Goal: Task Accomplishment & Management: Use online tool/utility

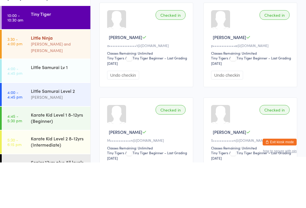
click at [41, 80] on div "Little Ninja" at bounding box center [58, 83] width 55 height 6
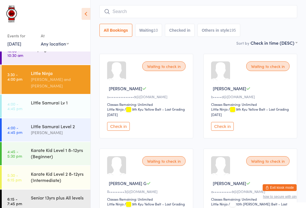
scroll to position [10, 0]
click at [35, 190] on div "Senior 13yrs plus All levels" at bounding box center [61, 198] width 60 height 16
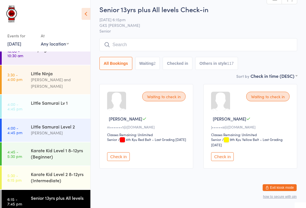
click at [147, 49] on input "search" at bounding box center [199, 44] width 198 height 13
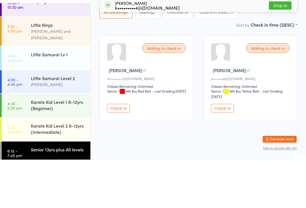
type input "[PERSON_NAME]"
click at [271, 50] on button "Drop in" at bounding box center [280, 54] width 23 height 8
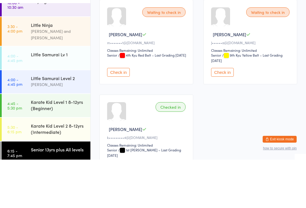
type input "Kr"
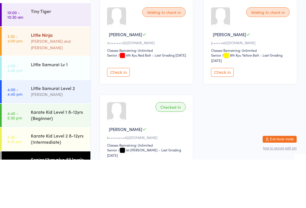
click at [58, 80] on div "Little Ninja" at bounding box center [58, 83] width 55 height 6
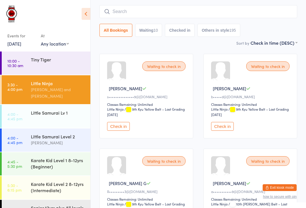
click at [120, 131] on button "Check in" at bounding box center [118, 126] width 23 height 9
click at [34, 90] on div "[PERSON_NAME] and [PERSON_NAME]" at bounding box center [58, 92] width 55 height 13
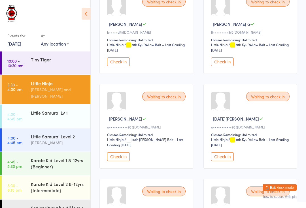
scroll to position [110, 0]
click at [221, 161] on button "Check in" at bounding box center [222, 157] width 23 height 9
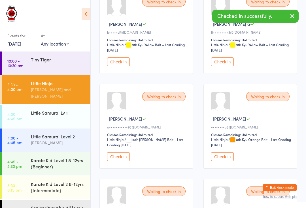
click at [116, 161] on button "Check in" at bounding box center [118, 157] width 23 height 9
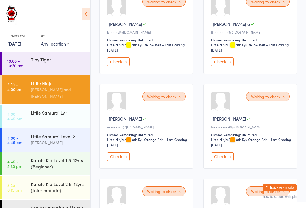
click at [79, 90] on div "[PERSON_NAME] and [PERSON_NAME]" at bounding box center [58, 92] width 55 height 13
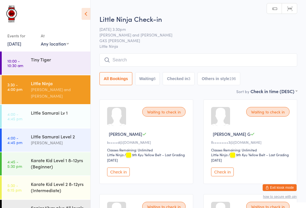
click at [177, 59] on input "search" at bounding box center [199, 60] width 198 height 13
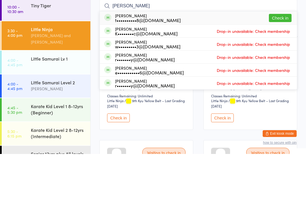
type input "[PERSON_NAME]"
click at [286, 68] on button "Check in" at bounding box center [280, 72] width 23 height 8
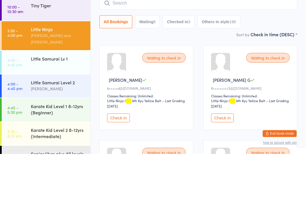
scroll to position [54, 0]
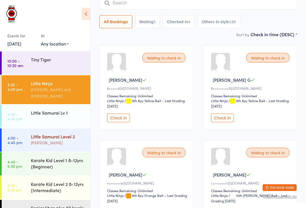
click at [68, 140] on div "[PERSON_NAME]" at bounding box center [58, 143] width 55 height 7
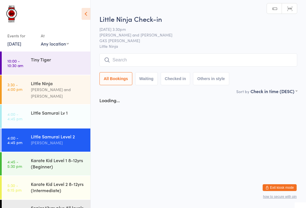
click at [258, 67] on input "search" at bounding box center [199, 60] width 198 height 13
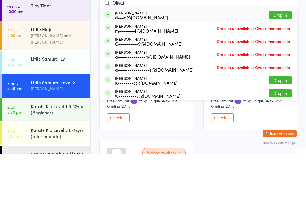
type input "Olivai"
click at [288, 130] on button "Drop in" at bounding box center [280, 134] width 23 height 8
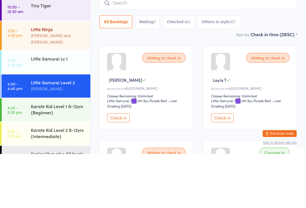
click at [67, 80] on div "Little Ninja" at bounding box center [58, 83] width 55 height 6
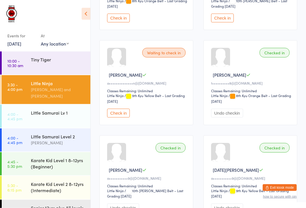
scroll to position [249, 0]
click at [120, 118] on button "Check in" at bounding box center [118, 113] width 23 height 9
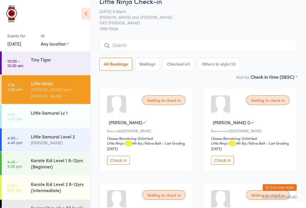
scroll to position [9, 0]
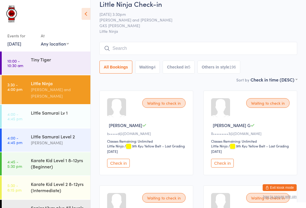
click at [147, 46] on input "search" at bounding box center [199, 48] width 198 height 13
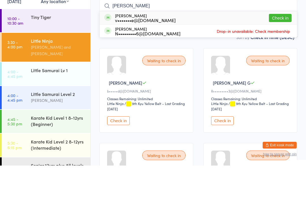
type input "[PERSON_NAME]"
click at [216, 54] on div "[PERSON_NAME] v•••••••e@[DOMAIN_NAME] Check in" at bounding box center [198, 60] width 197 height 13
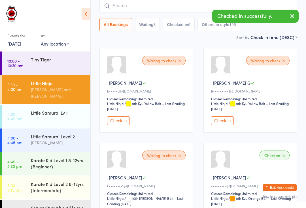
click at [175, 8] on input "search" at bounding box center [199, 5] width 198 height 13
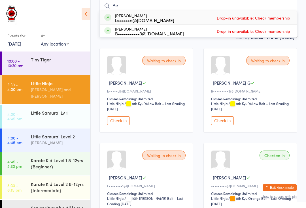
type input "B"
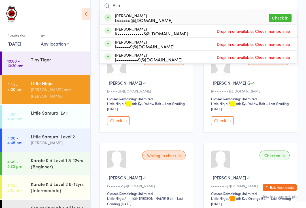
type input "Alin"
click at [280, 18] on button "Check in" at bounding box center [280, 18] width 23 height 8
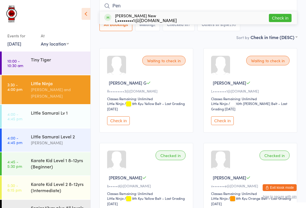
type input "Pen"
click at [284, 18] on button "Check in" at bounding box center [280, 18] width 23 height 8
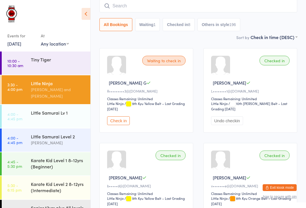
click at [140, 8] on input "search" at bounding box center [199, 5] width 198 height 13
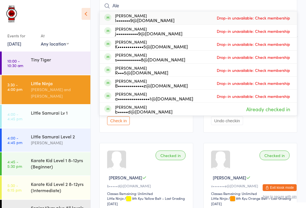
type input "[PERSON_NAME]"
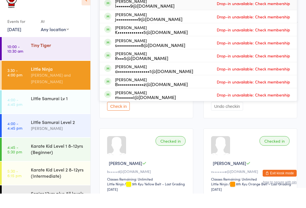
click at [68, 56] on div "Tiny Tiger" at bounding box center [58, 59] width 55 height 6
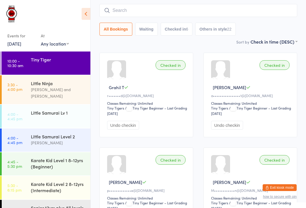
scroll to position [41, 0]
click at [59, 82] on div "Little Ninja" at bounding box center [58, 83] width 55 height 6
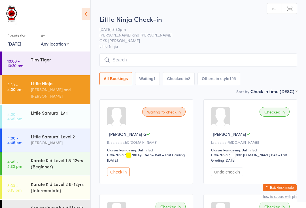
click at [145, 54] on input "search" at bounding box center [199, 60] width 198 height 13
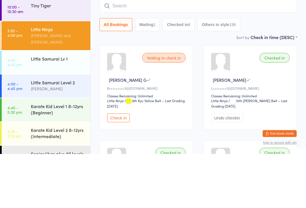
type input "O"
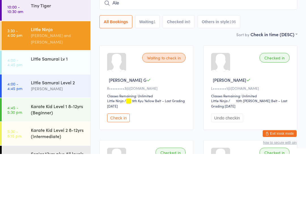
type input "[PERSON_NAME]"
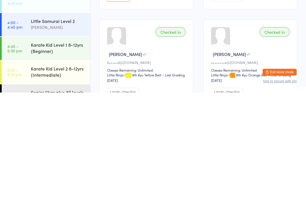
scroll to position [60, 0]
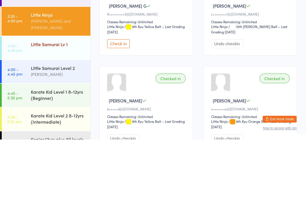
click at [41, 110] on div "Little Samurai Lv 1" at bounding box center [58, 113] width 55 height 6
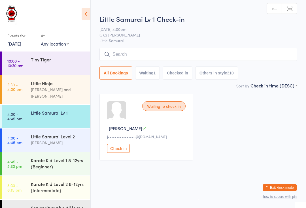
click at [118, 52] on input "search" at bounding box center [199, 54] width 198 height 13
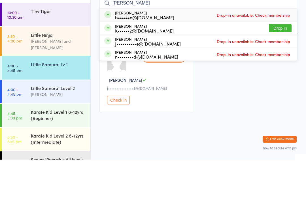
type input "[PERSON_NAME]"
click at [283, 73] on button "Drop in" at bounding box center [280, 77] width 23 height 8
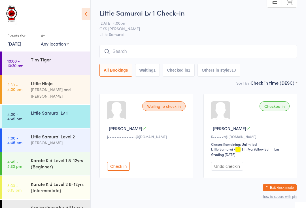
click at [193, 54] on input "search" at bounding box center [199, 51] width 198 height 13
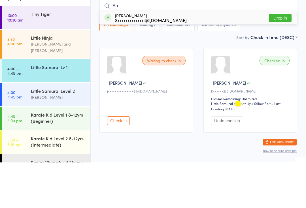
type input "Aa"
click at [182, 57] on div "[PERSON_NAME] S•••••••••••••t@[DOMAIN_NAME] Drop in" at bounding box center [198, 63] width 197 height 13
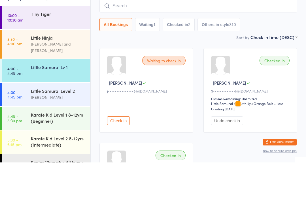
click at [58, 105] on div "Little Samurai Lv 1" at bounding box center [61, 113] width 60 height 16
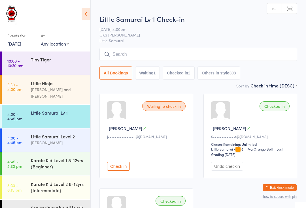
click at [131, 49] on input "search" at bounding box center [199, 54] width 198 height 13
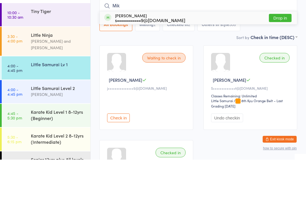
type input "Mik"
click at [158, 62] on div "[PERSON_NAME] s••••••••••••9@[DOMAIN_NAME]" at bounding box center [150, 66] width 70 height 9
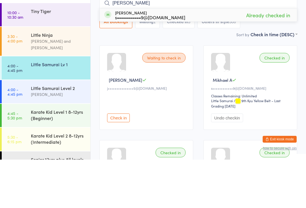
click at [212, 45] on input "[PERSON_NAME]" at bounding box center [199, 51] width 198 height 13
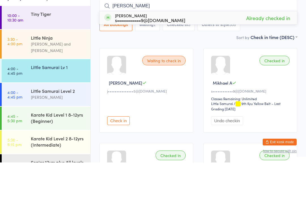
click at [174, 45] on input "[PERSON_NAME]" at bounding box center [199, 51] width 198 height 13
type input "M"
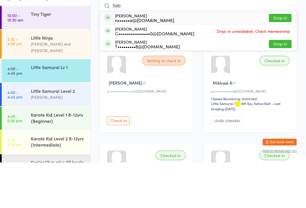
type input "Seb"
click at [133, 64] on div "n••••••a@[DOMAIN_NAME]" at bounding box center [144, 66] width 59 height 5
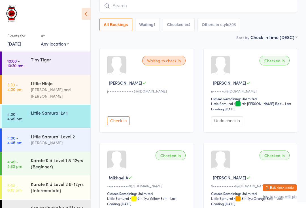
click at [230, 8] on input "search" at bounding box center [199, 5] width 198 height 13
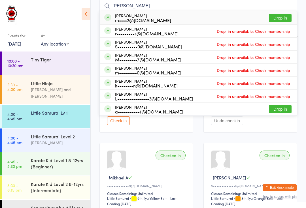
type input "[PERSON_NAME]"
click at [143, 13] on div "[PERSON_NAME] m••••2@[DOMAIN_NAME] Drop in" at bounding box center [198, 17] width 197 height 13
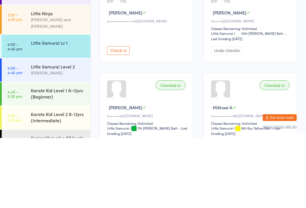
click at [65, 110] on div "Little Samurai Lv 1" at bounding box center [58, 113] width 55 height 6
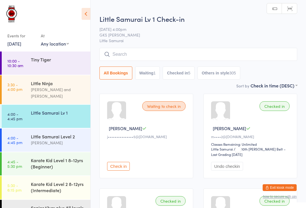
click at [125, 59] on input "search" at bounding box center [199, 54] width 198 height 13
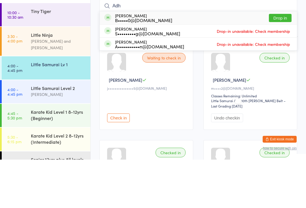
type input "Adh"
click at [279, 62] on button "Drop in" at bounding box center [280, 66] width 23 height 8
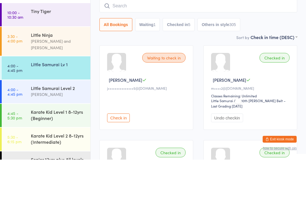
scroll to position [48, 0]
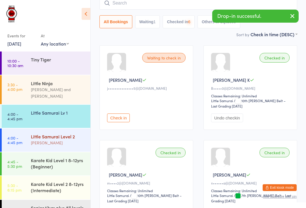
click at [58, 134] on div "Little Samurai Level 2" at bounding box center [58, 137] width 55 height 6
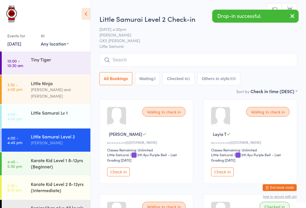
click at [128, 60] on input "search" at bounding box center [199, 60] width 198 height 13
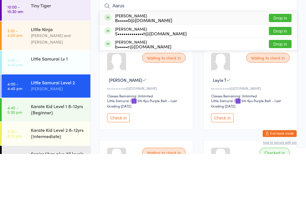
type input "Aarus"
click at [280, 68] on button "Drop in" at bounding box center [280, 72] width 23 height 8
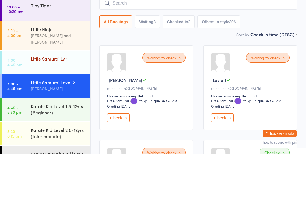
click at [53, 105] on div "Little Samurai Lv 1" at bounding box center [61, 113] width 60 height 16
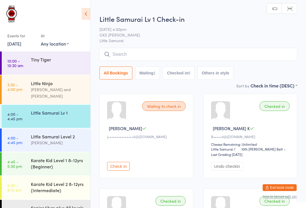
click at [148, 45] on div "Little Samurai Lv 1 Check-in [DATE] 4:00pm GKS [PERSON_NAME] Little Samurai Man…" at bounding box center [199, 48] width 198 height 68
click at [191, 53] on input "search" at bounding box center [199, 54] width 198 height 13
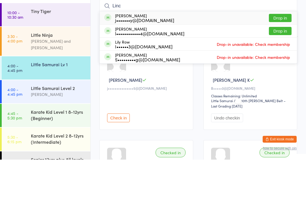
type input "Linc"
click at [281, 62] on button "Drop in" at bounding box center [280, 66] width 23 height 8
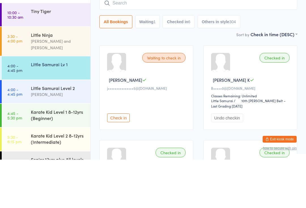
scroll to position [48, 0]
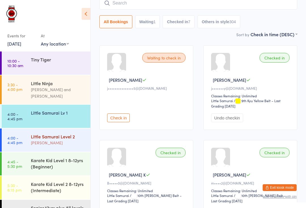
click at [46, 140] on div "[PERSON_NAME]" at bounding box center [58, 143] width 55 height 7
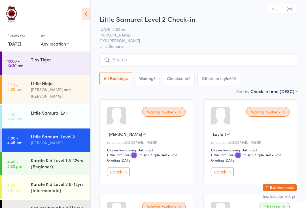
click at [180, 58] on input "search" at bounding box center [199, 60] width 198 height 13
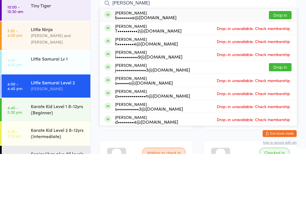
type input "[PERSON_NAME]"
click at [281, 76] on div "[PERSON_NAME] T••••••••••2@[DOMAIN_NAME] Drop-in unavailable: Check membership" at bounding box center [198, 82] width 197 height 13
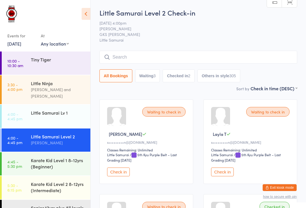
click at [164, 63] on input "search" at bounding box center [199, 57] width 198 height 13
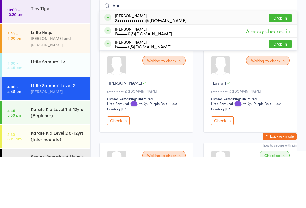
type input "Aaru"
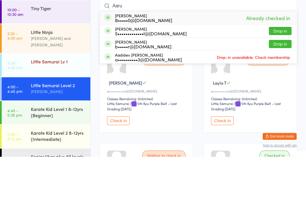
click at [40, 110] on div "Little Samurai Lv 1" at bounding box center [58, 113] width 55 height 6
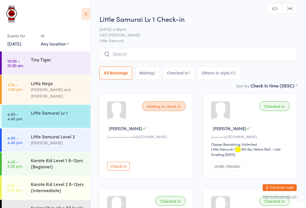
click at [265, 50] on input "search" at bounding box center [199, 54] width 198 height 13
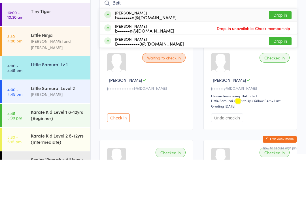
type input "Bett"
click at [285, 60] on button "Drop in" at bounding box center [280, 64] width 23 height 8
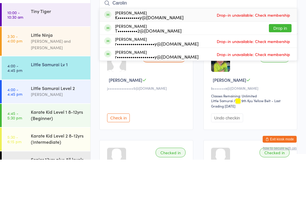
type input "[PERSON_NAME]"
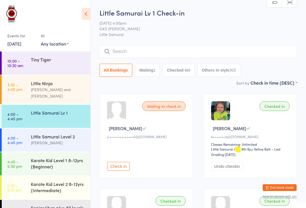
click at [138, 55] on input "search" at bounding box center [199, 51] width 198 height 13
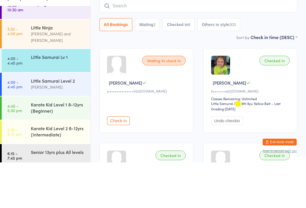
scroll to position [10, 0]
click at [40, 130] on div "[PERSON_NAME]" at bounding box center [58, 133] width 55 height 7
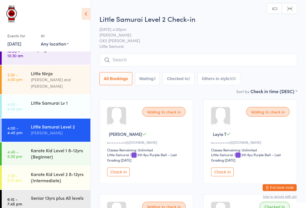
click at [119, 59] on input "search" at bounding box center [199, 60] width 198 height 13
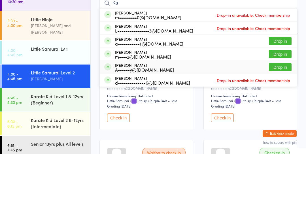
type input "Ka"
click at [112, 117] on div "Kaleela [PERSON_NAME] A••••••y@[DOMAIN_NAME]" at bounding box center [139, 121] width 70 height 9
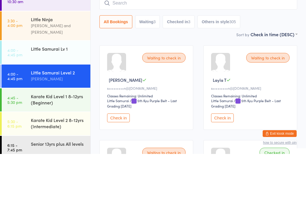
scroll to position [1, 0]
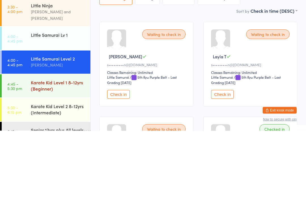
click at [57, 152] on div "Karate Kid Level 1 8-12yrs (Beginner)" at bounding box center [61, 163] width 60 height 22
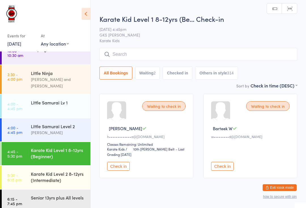
scroll to position [10, 0]
click at [77, 174] on div "Karate Kid Level 2 8-12yrs (Intermediate)" at bounding box center [58, 177] width 55 height 12
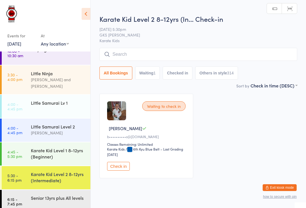
click at [244, 57] on input "search" at bounding box center [199, 54] width 198 height 13
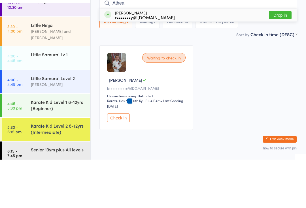
type input "Athea"
click at [282, 60] on button "Drop in" at bounding box center [280, 64] width 23 height 8
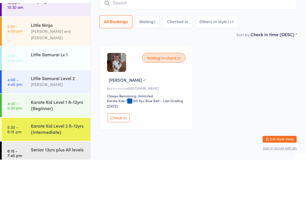
scroll to position [17, 0]
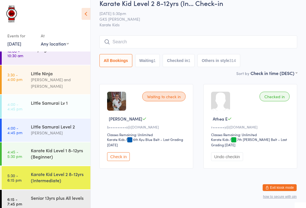
click at [110, 36] on input "search" at bounding box center [199, 41] width 198 height 13
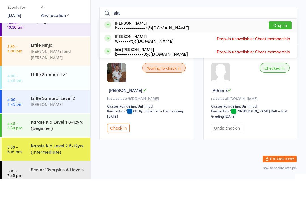
type input "Isla"
click at [105, 63] on span at bounding box center [107, 66] width 7 height 7
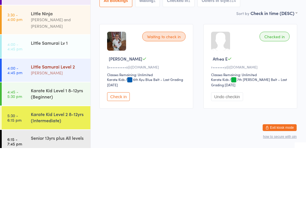
click at [64, 130] on div "[PERSON_NAME]" at bounding box center [58, 133] width 55 height 7
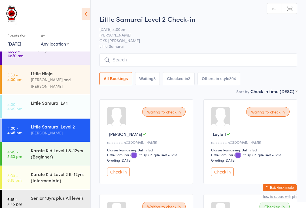
click at [144, 56] on input "search" at bounding box center [199, 60] width 198 height 13
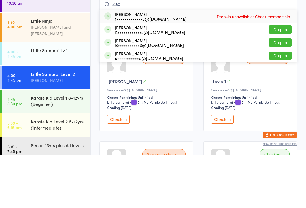
type input "Zac"
click at [281, 78] on button "Drop in" at bounding box center [280, 82] width 23 height 8
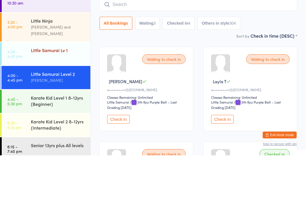
click at [45, 100] on div "Little Samurai Lv 1" at bounding box center [58, 103] width 55 height 6
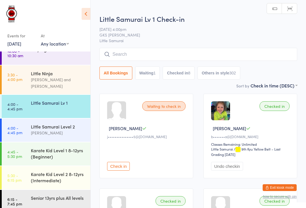
click at [132, 52] on input "search" at bounding box center [199, 54] width 198 height 13
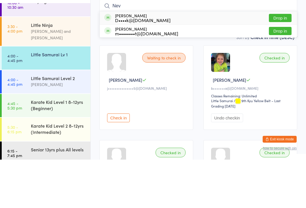
type input "Nev"
click at [282, 62] on button "Drop in" at bounding box center [280, 66] width 23 height 8
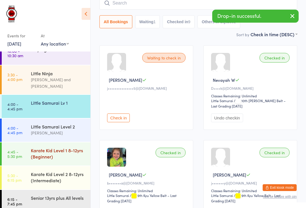
click at [50, 153] on div "Karate Kid Level 1 8-12yrs (Beginner)" at bounding box center [58, 153] width 55 height 12
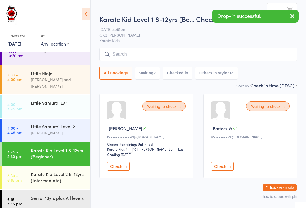
click at [126, 54] on input "search" at bounding box center [199, 54] width 198 height 13
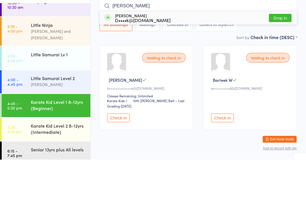
type input "[PERSON_NAME]"
click at [283, 62] on button "Drop in" at bounding box center [280, 66] width 23 height 8
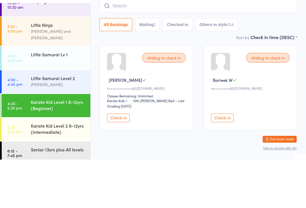
scroll to position [17, 0]
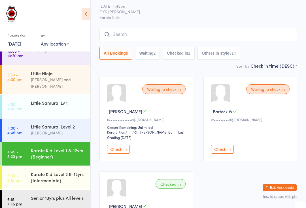
click at [116, 35] on input "search" at bounding box center [199, 34] width 198 height 13
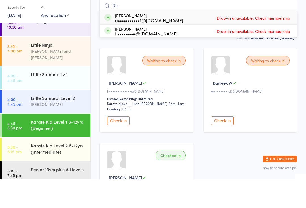
type input "Ru"
click at [129, 46] on div "a•••••••••••1@[DOMAIN_NAME]" at bounding box center [149, 48] width 68 height 5
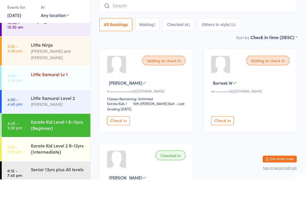
click at [67, 95] on div "Little Samurai Lv 1" at bounding box center [61, 103] width 60 height 16
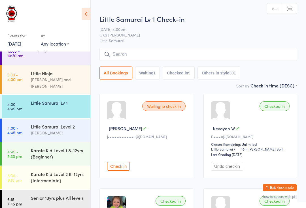
click at [161, 51] on input "search" at bounding box center [199, 54] width 198 height 13
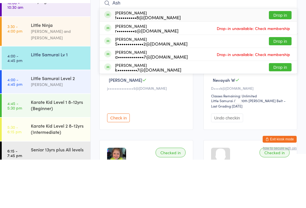
type input "Ash"
click at [284, 112] on button "Drop in" at bounding box center [280, 116] width 23 height 8
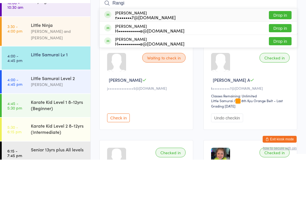
type input "Rangi"
click at [278, 60] on button "Drop in" at bounding box center [280, 64] width 23 height 8
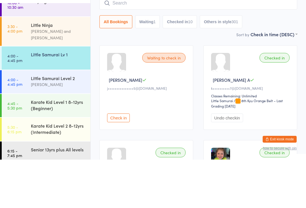
scroll to position [48, 0]
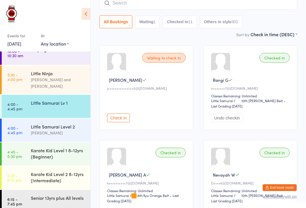
click at [171, 1] on input "search" at bounding box center [199, 3] width 198 height 13
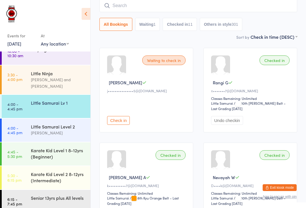
scroll to position [46, 0]
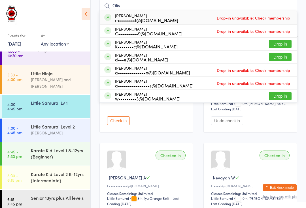
type input "Oliv"
click at [276, 56] on button "Drop in" at bounding box center [280, 57] width 23 height 8
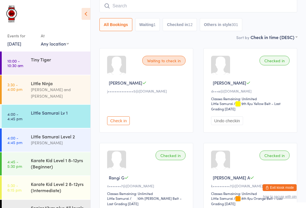
scroll to position [0, 0]
click at [52, 41] on select "Any location [PERSON_NAME] GKS [PERSON_NAME]" at bounding box center [55, 44] width 28 height 6
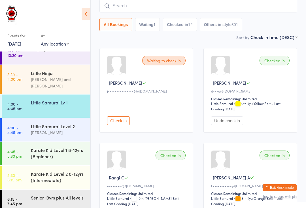
scroll to position [10, 0]
click at [22, 146] on link "4:45 - 5:30 pm Karate Kid Level 1 8-12yrs (Beginner)" at bounding box center [46, 154] width 89 height 23
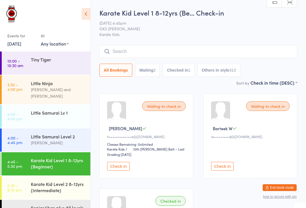
click at [146, 47] on input "search" at bounding box center [199, 51] width 198 height 13
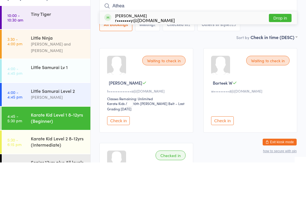
type input "Athea"
click at [280, 60] on button "Drop in" at bounding box center [280, 64] width 23 height 8
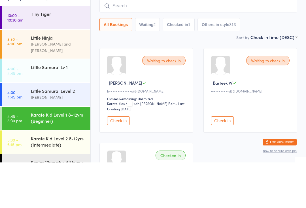
scroll to position [46, 0]
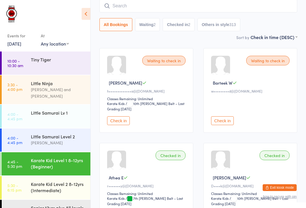
click at [120, 7] on input "search" at bounding box center [199, 5] width 198 height 13
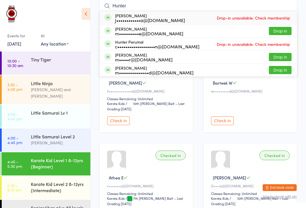
type input "Hunter"
click at [130, 55] on div "[PERSON_NAME] m•••••r@[DOMAIN_NAME]" at bounding box center [144, 57] width 58 height 9
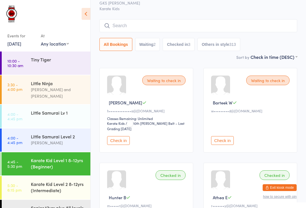
scroll to position [0, 0]
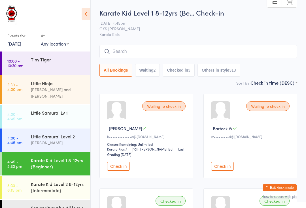
click at [222, 48] on input "search" at bounding box center [199, 51] width 198 height 13
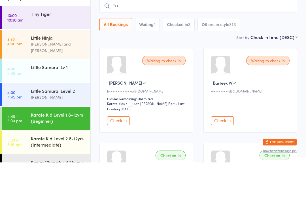
type input "F"
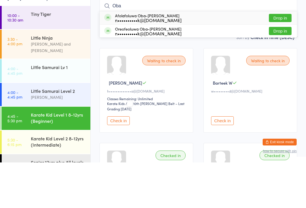
type input "Oba"
click at [287, 60] on button "Drop in" at bounding box center [280, 64] width 23 height 8
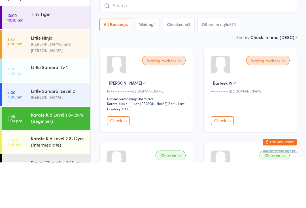
click at [277, 64] on div "All Bookings Waiting 2 Checked in 3 Others in style 313" at bounding box center [199, 70] width 198 height 13
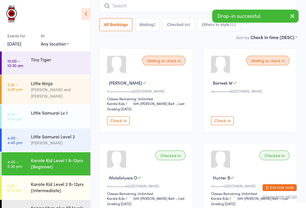
click at [292, 11] on button "button" at bounding box center [292, 16] width 12 height 13
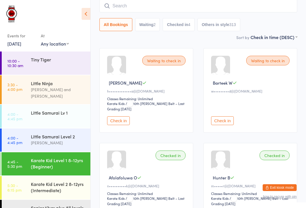
click at [277, 2] on input "search" at bounding box center [199, 5] width 198 height 13
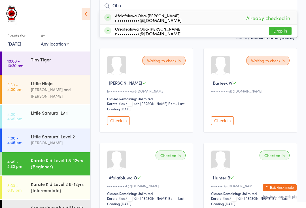
type input "Oba"
click at [284, 32] on button "Drop in" at bounding box center [280, 31] width 23 height 8
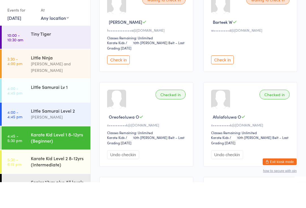
scroll to position [0, 0]
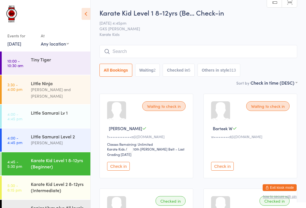
click at [58, 157] on div "Karate Kid Level 1 8-12yrs (Beginner)" at bounding box center [58, 163] width 55 height 12
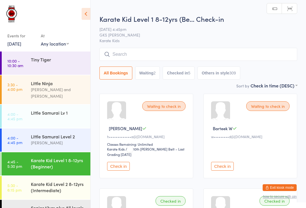
click at [158, 47] on div "Karate Kid Level 1 8-12yrs (Be… Check-in [DATE] 4:45pm GKS [PERSON_NAME] Karate…" at bounding box center [199, 48] width 198 height 68
click at [151, 58] on input "search" at bounding box center [199, 54] width 198 height 13
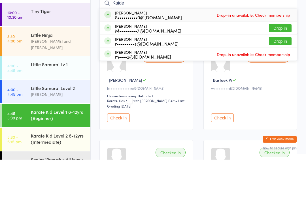
type input "Kaide"
click at [287, 73] on button "Drop in" at bounding box center [280, 77] width 23 height 8
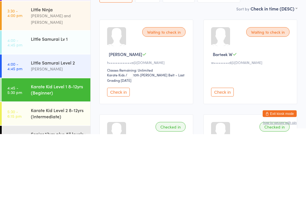
click at [52, 157] on div "Karate Kid Level 1 8-12yrs (Beginner)" at bounding box center [58, 163] width 55 height 12
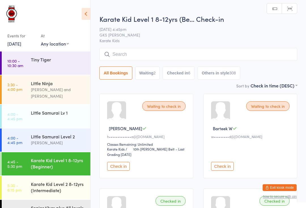
click at [130, 58] on input "search" at bounding box center [199, 54] width 198 height 13
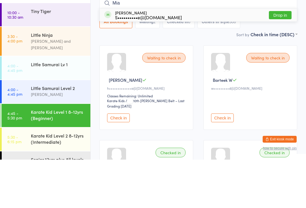
type input "Mia"
click at [281, 60] on button "Drop in" at bounding box center [280, 64] width 23 height 8
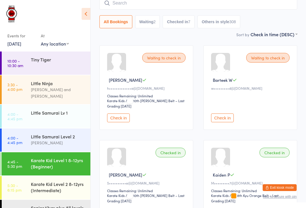
click at [132, 2] on input "search" at bounding box center [199, 3] width 198 height 13
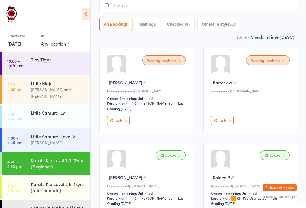
scroll to position [46, 0]
type input "Bl"
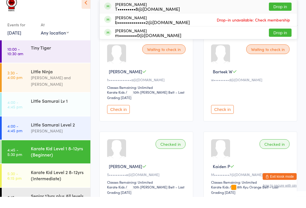
scroll to position [0, 0]
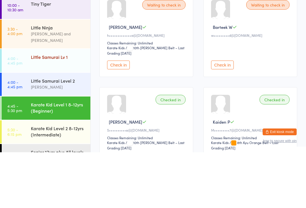
click at [65, 110] on div "Little Samurai Lv 1" at bounding box center [58, 113] width 55 height 6
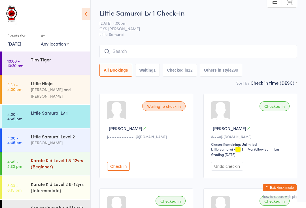
click at [70, 157] on div "Karate Kid Level 1 8-12yrs (Beginner)" at bounding box center [58, 163] width 55 height 12
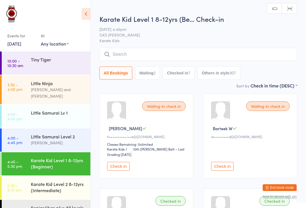
click at [138, 50] on input "search" at bounding box center [199, 54] width 198 height 13
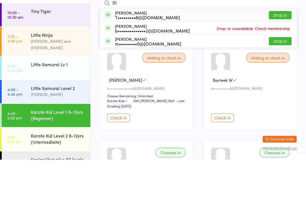
type input "Bl"
click at [278, 86] on button "Drop in" at bounding box center [280, 90] width 23 height 8
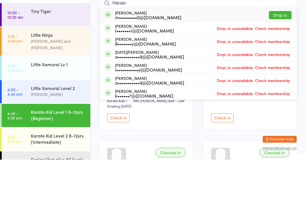
type input "Hanan"
click at [285, 60] on button "Drop in" at bounding box center [280, 64] width 23 height 8
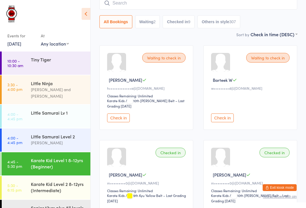
click at [127, 6] on input "search" at bounding box center [199, 3] width 198 height 13
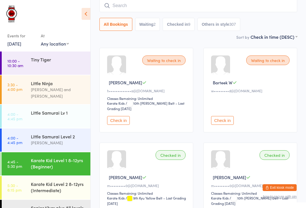
scroll to position [46, 0]
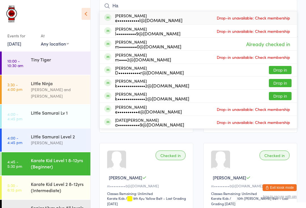
type input "H"
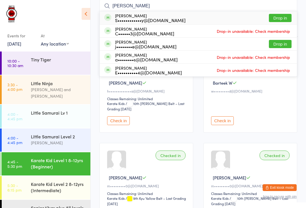
type input "[PERSON_NAME]"
click at [280, 16] on button "Drop in" at bounding box center [280, 18] width 23 height 8
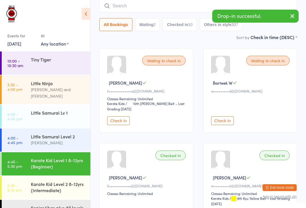
click at [186, 3] on input "search" at bounding box center [199, 5] width 198 height 13
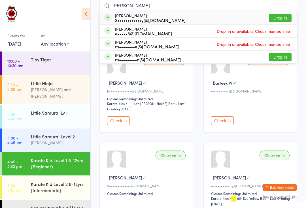
type input "[PERSON_NAME]"
click at [285, 16] on button "Drop in" at bounding box center [280, 18] width 23 height 8
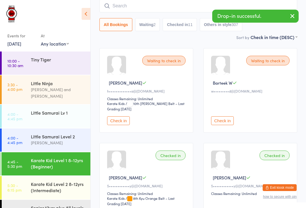
click at [174, 5] on input "search" at bounding box center [199, 5] width 198 height 13
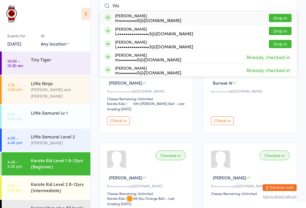
type input "Wa"
click at [295, 13] on div "[PERSON_NAME] m•••••••••0@[DOMAIN_NAME] Drop in" at bounding box center [198, 17] width 197 height 13
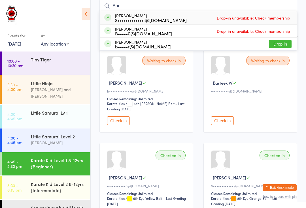
type input "Aar"
click at [282, 43] on button "Drop in" at bounding box center [280, 44] width 23 height 8
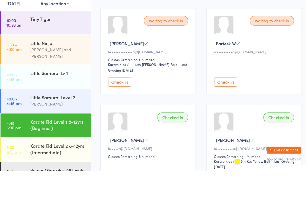
scroll to position [0, 0]
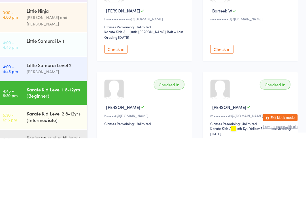
click at [65, 157] on div "Karate Kid Level 1 8-12yrs (Beginner)" at bounding box center [58, 163] width 55 height 12
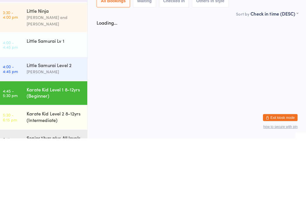
scroll to position [0, 0]
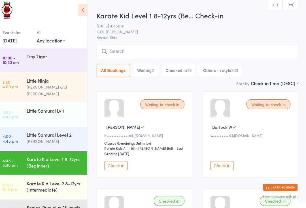
click at [128, 49] on input "search" at bounding box center [199, 54] width 198 height 13
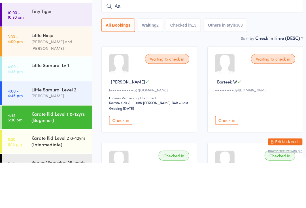
type input "Aar"
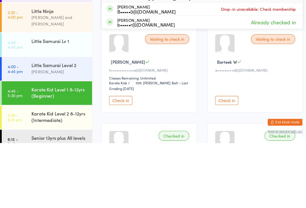
scroll to position [4, 0]
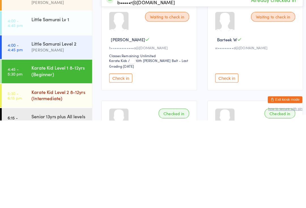
click at [67, 177] on div "Karate Kid Level 2 8-12yrs (Intermediate)" at bounding box center [58, 183] width 55 height 12
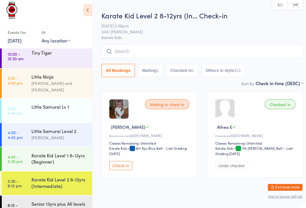
click at [134, 53] on input "search" at bounding box center [199, 54] width 198 height 13
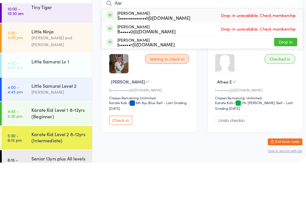
type input "Aar"
click at [282, 86] on button "Drop in" at bounding box center [280, 90] width 23 height 8
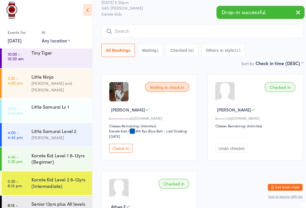
click at [63, 177] on div "Karate Kid Level 2 8-12yrs (Intermediate)" at bounding box center [58, 183] width 55 height 12
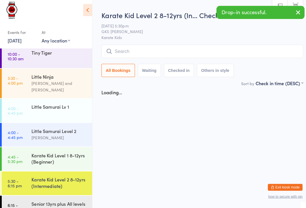
scroll to position [0, 0]
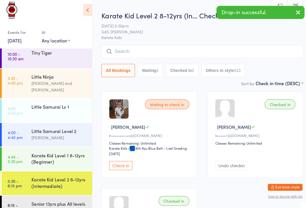
click at [127, 48] on input "search" at bounding box center [199, 54] width 198 height 13
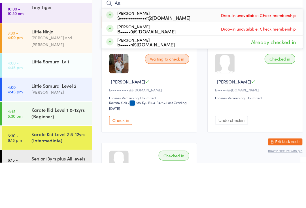
type input "A"
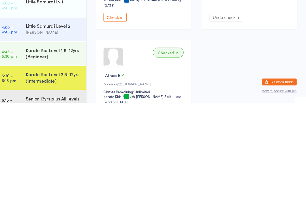
scroll to position [44, 0]
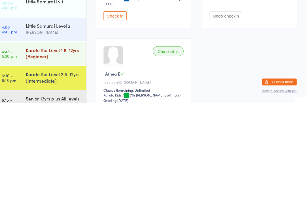
click at [61, 153] on div "Karate Kid Level 1 8-12yrs (Beginner)" at bounding box center [58, 159] width 55 height 12
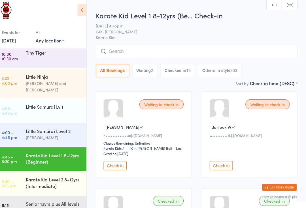
click at [140, 48] on input "search" at bounding box center [199, 54] width 198 height 13
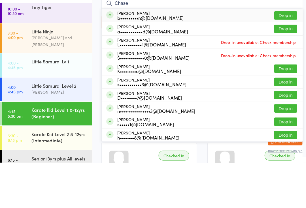
type input "Chase"
click at [281, 60] on button "Drop in" at bounding box center [280, 64] width 23 height 8
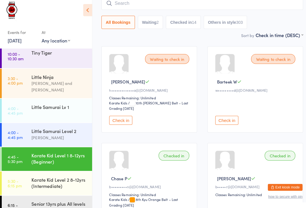
click at [277, 7] on input "search" at bounding box center [199, 7] width 198 height 13
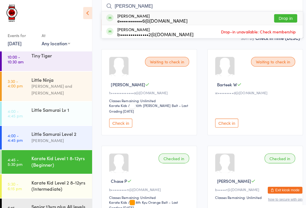
click at [279, 5] on input "[PERSON_NAME]" at bounding box center [199, 7] width 198 height 13
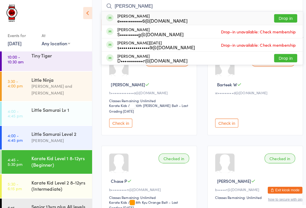
type input "[PERSON_NAME]"
click at [282, 21] on button "Drop in" at bounding box center [280, 19] width 23 height 8
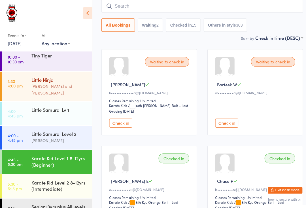
click at [69, 83] on div "[PERSON_NAME] and [PERSON_NAME]" at bounding box center [58, 89] width 55 height 13
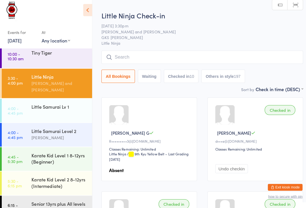
click at [193, 54] on input "search" at bounding box center [199, 60] width 198 height 13
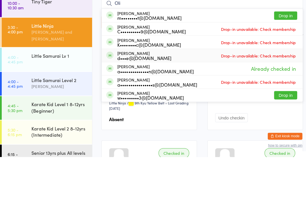
type input "Oli"
click at [146, 102] on div "[PERSON_NAME] d•••e@[DOMAIN_NAME] Drop-in unavailable: Check membership" at bounding box center [198, 108] width 197 height 13
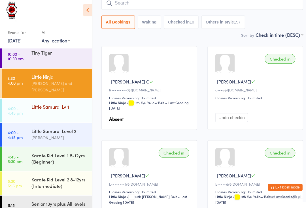
click at [32, 106] on div "Little Samurai Lv 1" at bounding box center [61, 109] width 60 height 16
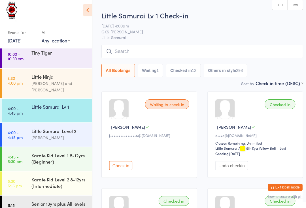
click at [128, 48] on input "search" at bounding box center [199, 54] width 198 height 13
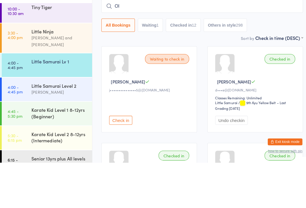
type input "Oli"
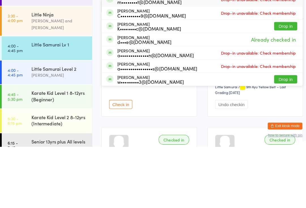
scroll to position [4, 0]
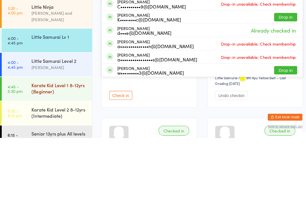
click at [34, 153] on div "Karate Kid Level 1 8-12yrs (Beginner)" at bounding box center [58, 159] width 55 height 12
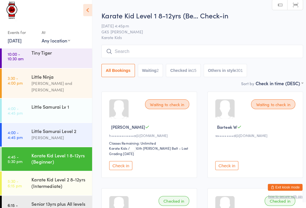
click at [124, 163] on button "Check in" at bounding box center [118, 166] width 23 height 9
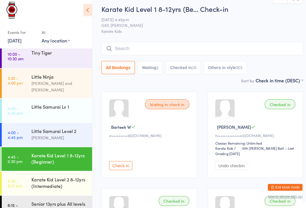
click at [124, 169] on button "Check in" at bounding box center [118, 166] width 23 height 9
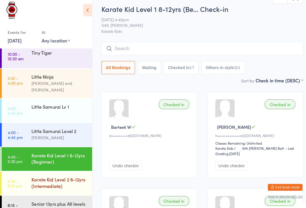
click at [34, 177] on div "Karate Kid Level 2 8-12yrs (Intermediate)" at bounding box center [58, 183] width 55 height 12
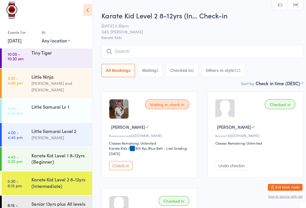
click at [141, 50] on input "search" at bounding box center [199, 54] width 198 height 13
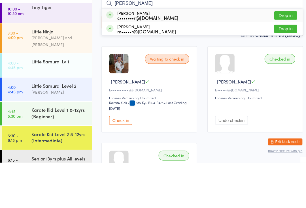
type input "[PERSON_NAME]"
click at [124, 59] on div "[PERSON_NAME] c•••••••r@[DOMAIN_NAME]" at bounding box center [145, 63] width 60 height 9
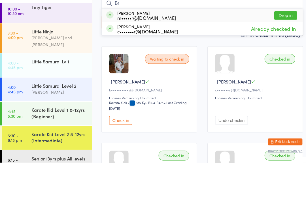
type input "B"
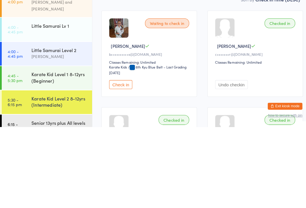
click at [123, 162] on button "Check in" at bounding box center [118, 166] width 23 height 9
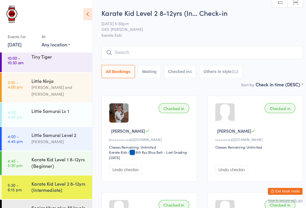
click at [151, 46] on input "search" at bounding box center [199, 51] width 198 height 13
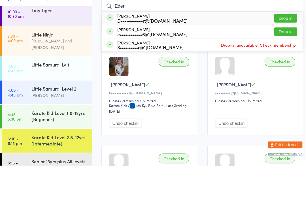
type input "Eden"
click at [280, 57] on div "[PERSON_NAME] D•••••••••••r@[DOMAIN_NAME] Drop in" at bounding box center [198, 63] width 197 height 13
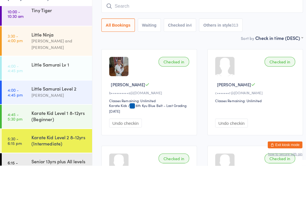
scroll to position [42, 0]
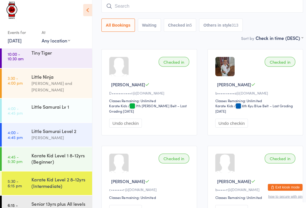
click at [148, 3] on input "search" at bounding box center [199, 9] width 198 height 13
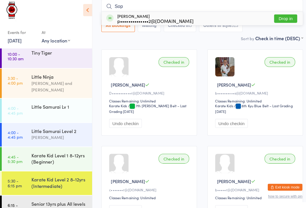
type input "Sop"
click at [280, 18] on button "Drop in" at bounding box center [280, 22] width 23 height 8
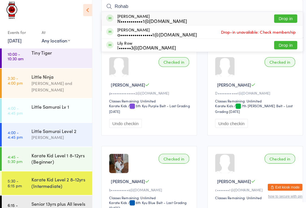
type input "Rohab"
click at [281, 18] on button "Drop in" at bounding box center [280, 22] width 23 height 8
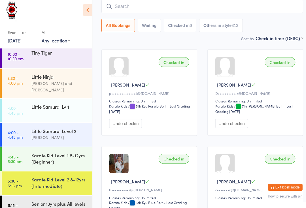
scroll to position [42, 0]
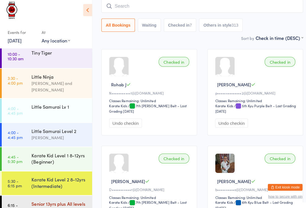
click at [62, 202] on div "Senior 13yrs plus All levels" at bounding box center [61, 204] width 60 height 16
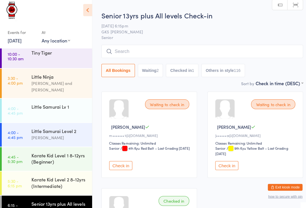
click at [179, 39] on span "Senior" at bounding box center [199, 41] width 198 height 6
click at [179, 48] on input "search" at bounding box center [199, 54] width 198 height 13
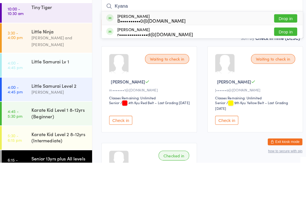
type input "Kyana"
click at [280, 60] on div "[PERSON_NAME] B••••••••••0@[DOMAIN_NAME] Drop in" at bounding box center [198, 66] width 197 height 13
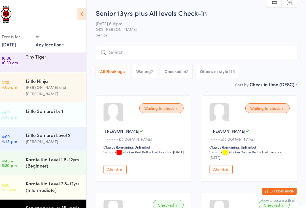
click at [286, 19] on div "Senior 13yrs plus All levels Check-in [DATE] 6:15pm GKS [PERSON_NAME] Senior Ma…" at bounding box center [199, 44] width 198 height 72
click at [207, 52] on input "search" at bounding box center [199, 51] width 198 height 13
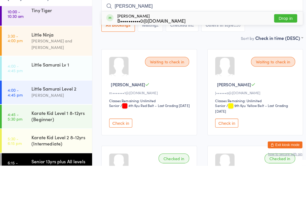
type input "[PERSON_NAME]"
click at [275, 60] on button "Drop in" at bounding box center [280, 64] width 23 height 8
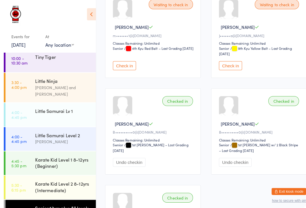
scroll to position [103, 0]
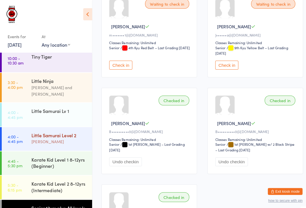
click at [75, 130] on div "Little Samurai Level 2" at bounding box center [58, 133] width 55 height 6
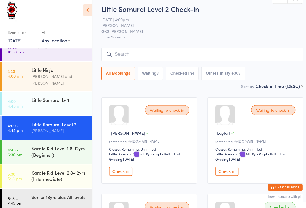
scroll to position [10, 0]
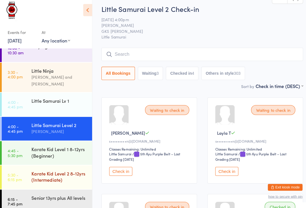
click at [78, 171] on div "Karate Kid Level 2 8-12yrs (Intermediate)" at bounding box center [58, 177] width 55 height 12
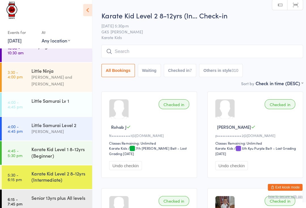
click at [167, 42] on div "Karate Kid Level 2 8-12yrs (In… Check-in [DATE] 5:30pm GKS [PERSON_NAME] Karate…" at bounding box center [199, 48] width 198 height 68
click at [143, 48] on input "search" at bounding box center [199, 54] width 198 height 13
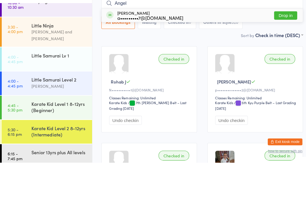
type input "Angel"
click at [282, 60] on button "Drop in" at bounding box center [280, 64] width 23 height 8
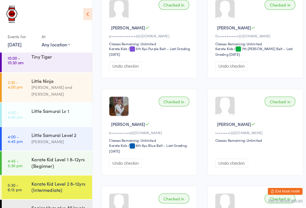
scroll to position [202, 0]
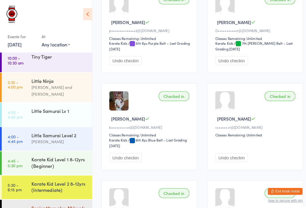
click at [59, 196] on div "Senior 13yrs plus All levels" at bounding box center [61, 204] width 60 height 16
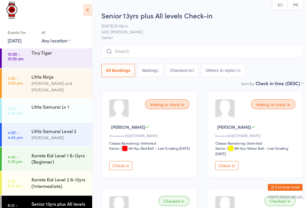
click at [224, 167] on button "Check in" at bounding box center [222, 166] width 23 height 9
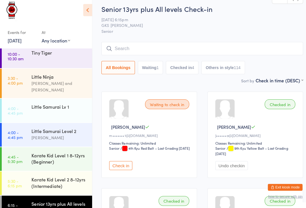
click at [122, 162] on button "Check in" at bounding box center [118, 166] width 23 height 9
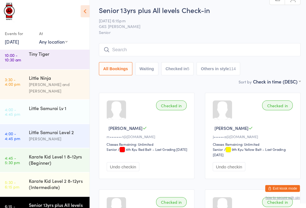
click at [183, 50] on input "search" at bounding box center [199, 51] width 198 height 13
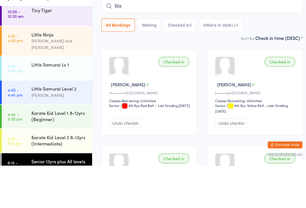
type input "Blak"
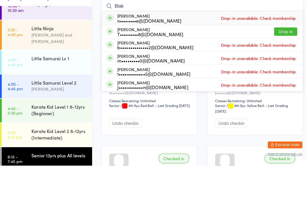
scroll to position [42, 0]
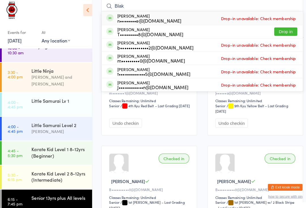
click at [37, 195] on div "Senior 13yrs plus All levels" at bounding box center [58, 198] width 55 height 6
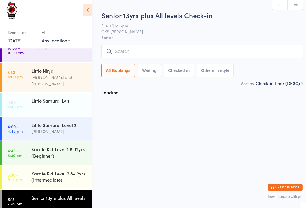
scroll to position [0, 0]
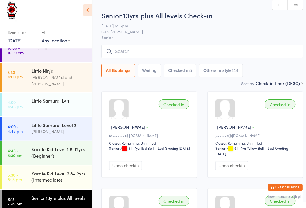
click at [116, 53] on input "search" at bounding box center [199, 54] width 198 height 13
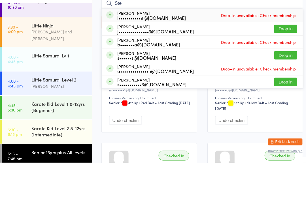
type input "Ste"
click at [281, 125] on button "Drop in" at bounding box center [280, 129] width 23 height 8
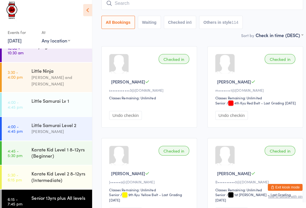
click at [255, 5] on input "search" at bounding box center [199, 7] width 198 height 13
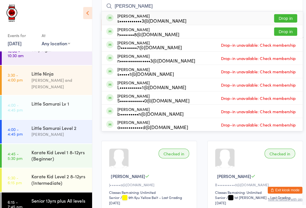
type input "[PERSON_NAME]"
click at [287, 13] on div "[PERSON_NAME] s•••••••••••3@[DOMAIN_NAME] Drop in" at bounding box center [198, 18] width 197 height 13
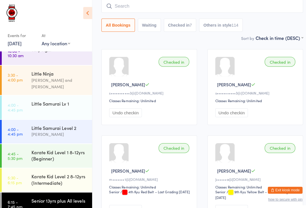
click at [134, 10] on input "search" at bounding box center [199, 7] width 198 height 13
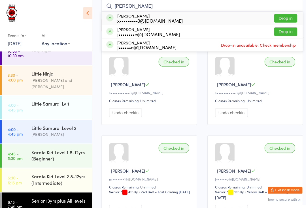
type input "[PERSON_NAME]"
click at [283, 30] on button "Drop in" at bounding box center [280, 32] width 23 height 8
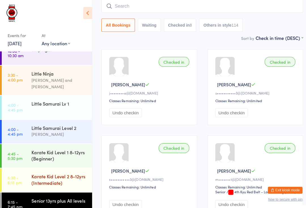
click at [51, 171] on div "Karate Kid Level 2 8-12yrs (Intermediate)" at bounding box center [58, 177] width 55 height 12
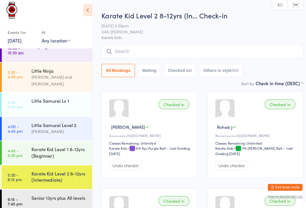
click at [123, 49] on input "search" at bounding box center [199, 54] width 198 height 13
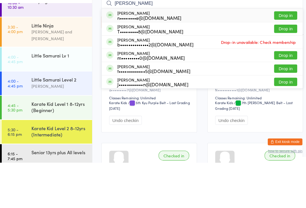
type input "[PERSON_NAME]"
click at [285, 60] on button "Drop in" at bounding box center [280, 64] width 23 height 8
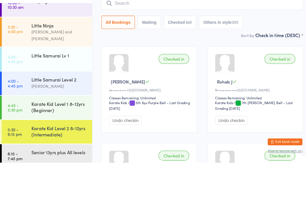
scroll to position [45, 0]
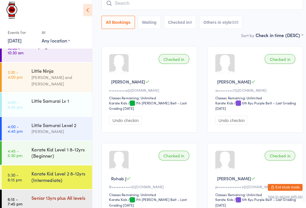
click at [42, 195] on div "Senior 13yrs plus All levels" at bounding box center [58, 198] width 55 height 6
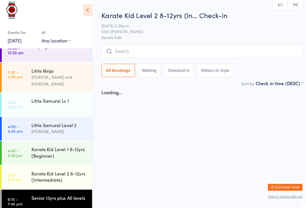
click at [226, 48] on input "search" at bounding box center [199, 54] width 198 height 13
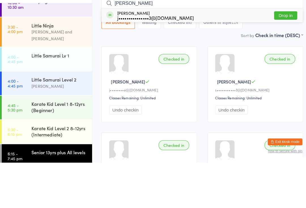
type input "[PERSON_NAME]"
click at [281, 60] on button "Drop in" at bounding box center [280, 64] width 23 height 8
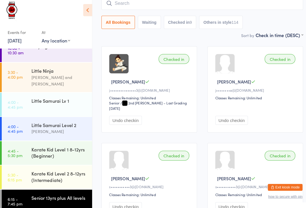
click at [148, 5] on input "search" at bounding box center [199, 7] width 198 height 13
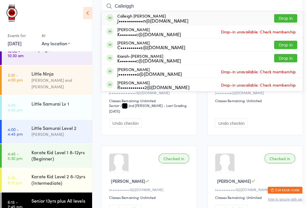
type input "Calleiggh"
click at [276, 16] on button "Drop in" at bounding box center [280, 19] width 23 height 8
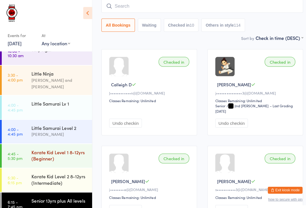
click at [52, 147] on div "Karate Kid Level 1 8-12yrs (Beginner)" at bounding box center [58, 153] width 55 height 12
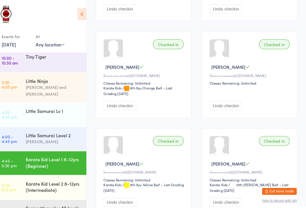
scroll to position [348, 0]
click at [39, 177] on div "Karate Kid Level 2 8-12yrs (Intermediate)" at bounding box center [58, 183] width 55 height 12
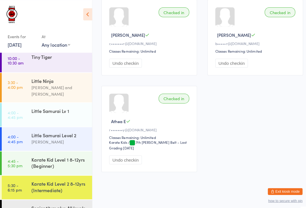
scroll to position [388, 0]
click at [117, 160] on button "Undo checkin" at bounding box center [123, 157] width 32 height 9
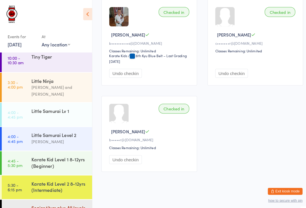
click at [37, 204] on div "Senior 13yrs plus All levels" at bounding box center [61, 204] width 60 height 16
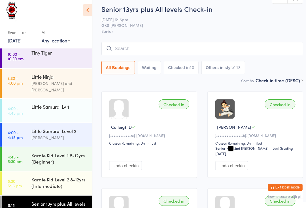
click at [130, 49] on input "search" at bounding box center [199, 51] width 198 height 13
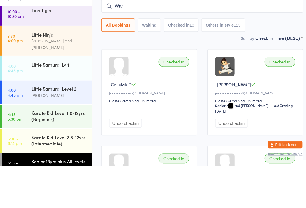
type input "[PERSON_NAME]"
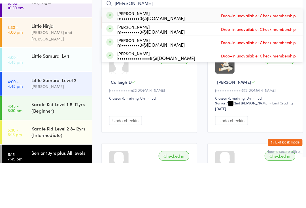
scroll to position [4, 0]
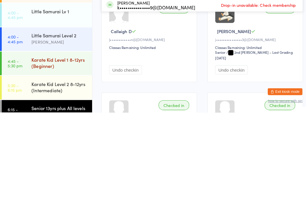
click at [54, 153] on div "Karate Kid Level 1 8-12yrs (Beginner)" at bounding box center [58, 159] width 55 height 12
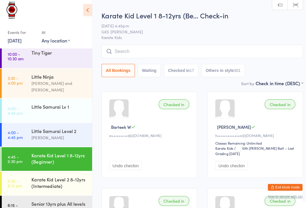
click at [127, 51] on input "search" at bounding box center [199, 54] width 198 height 13
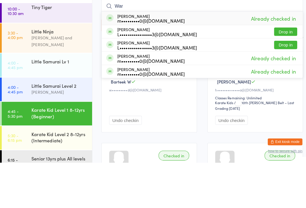
type input "[PERSON_NAME]"
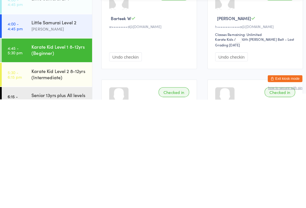
scroll to position [4, 0]
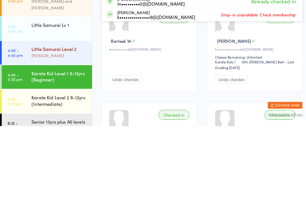
click at [58, 125] on div "Little Samurai Level 2 [PERSON_NAME]" at bounding box center [61, 136] width 60 height 22
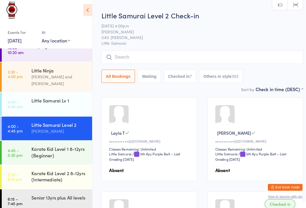
scroll to position [10, 0]
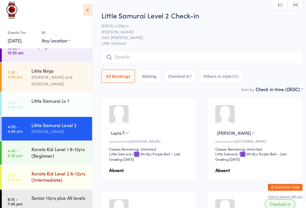
click at [49, 171] on div "Karate Kid Level 2 8-12yrs (Intermediate)" at bounding box center [58, 177] width 55 height 12
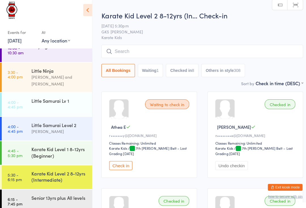
click at [146, 50] on input "search" at bounding box center [199, 54] width 198 height 13
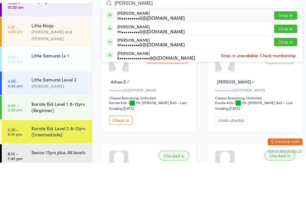
type input "[PERSON_NAME]"
click at [282, 60] on button "Drop in" at bounding box center [280, 64] width 23 height 8
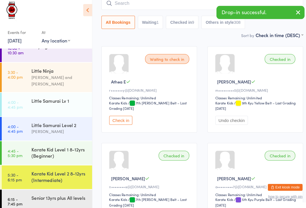
click at [155, 1] on input "search" at bounding box center [199, 7] width 198 height 13
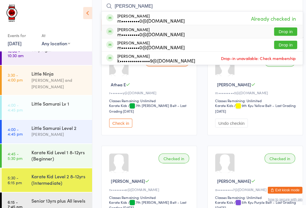
type input "[PERSON_NAME]"
click at [278, 28] on button "Drop in" at bounding box center [280, 32] width 23 height 8
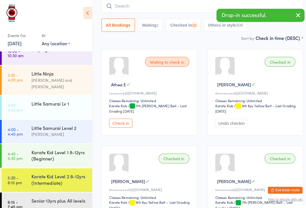
click at [129, 3] on input "search" at bounding box center [199, 7] width 198 height 13
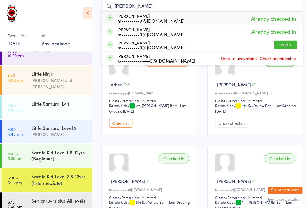
type input "[PERSON_NAME]"
click at [281, 42] on button "Drop in" at bounding box center [280, 45] width 23 height 8
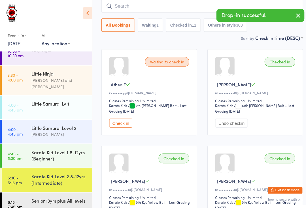
click at [295, 11] on button "button" at bounding box center [292, 16] width 12 height 13
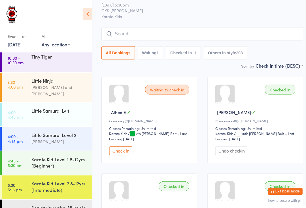
scroll to position [0, 0]
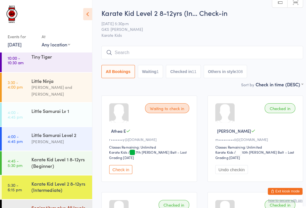
click at [56, 196] on div "Senior 13yrs plus All levels" at bounding box center [61, 204] width 60 height 16
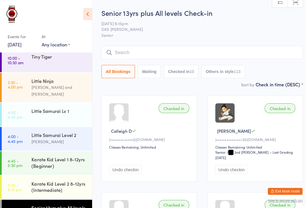
click at [181, 52] on input "search" at bounding box center [199, 51] width 198 height 13
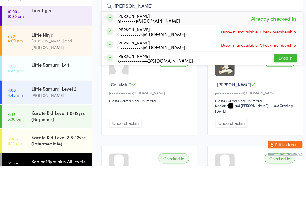
type input "[PERSON_NAME]"
click at [286, 99] on button "Drop in" at bounding box center [280, 103] width 23 height 8
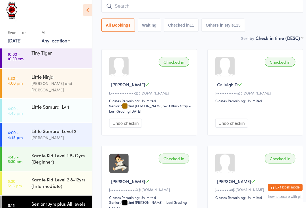
click at [135, 4] on input "search" at bounding box center [199, 9] width 198 height 13
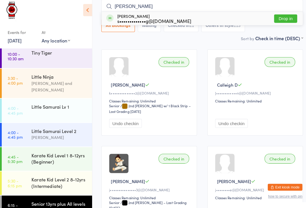
type input "[PERSON_NAME]"
click at [282, 19] on button "Drop in" at bounding box center [280, 22] width 23 height 8
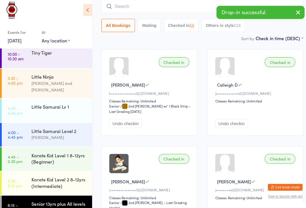
scroll to position [42, 0]
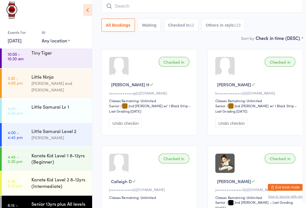
click at [128, 11] on input "search" at bounding box center [199, 9] width 198 height 13
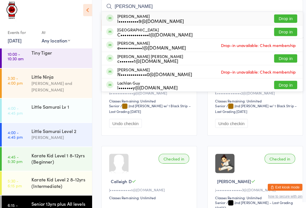
click at [275, 11] on input "[PERSON_NAME]" at bounding box center [199, 10] width 198 height 13
type input "[PERSON_NAME]"
click at [277, 18] on button "Drop in" at bounding box center [280, 22] width 23 height 8
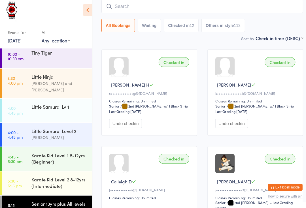
scroll to position [42, 0]
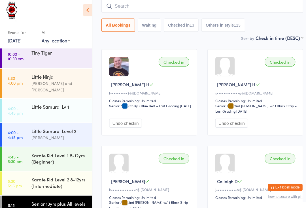
click at [242, 11] on input "search" at bounding box center [199, 9] width 198 height 13
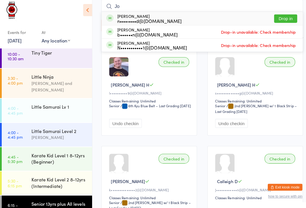
type input "Jo"
click at [282, 18] on button "Drop in" at bounding box center [280, 22] width 23 height 8
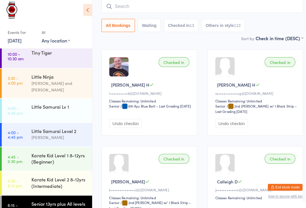
scroll to position [42, 0]
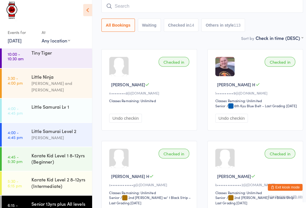
click at [139, 9] on input "search" at bounding box center [199, 9] width 198 height 13
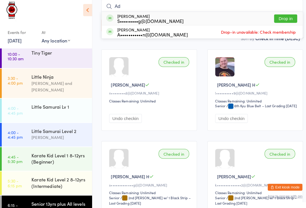
type input "Ad"
click at [187, 16] on div "[PERSON_NAME] S•••••••••g@[DOMAIN_NAME] Drop in" at bounding box center [198, 22] width 197 height 13
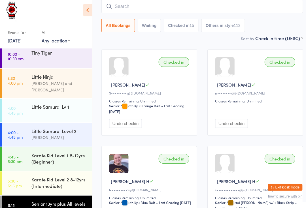
click at [124, 6] on input "search" at bounding box center [199, 10] width 198 height 13
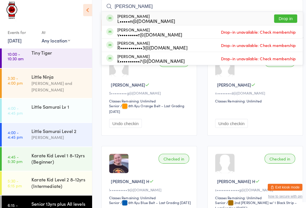
type input "[PERSON_NAME]"
click at [280, 18] on button "Drop in" at bounding box center [280, 22] width 23 height 8
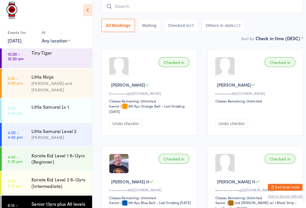
scroll to position [42, 0]
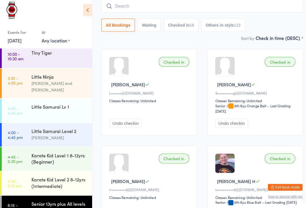
click at [38, 201] on div "Senior 13yrs plus All levels" at bounding box center [58, 204] width 55 height 6
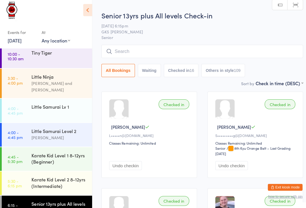
click at [122, 43] on div "Senior 13yrs plus All levels Check-in [DATE] 6:15pm GKS [PERSON_NAME] Senior Ma…" at bounding box center [199, 48] width 198 height 68
click at [139, 51] on input "search" at bounding box center [199, 54] width 198 height 13
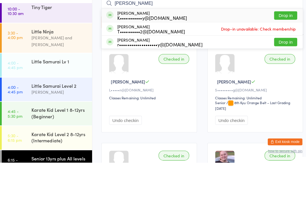
type input "[PERSON_NAME]"
click at [282, 60] on button "Drop in" at bounding box center [280, 64] width 23 height 8
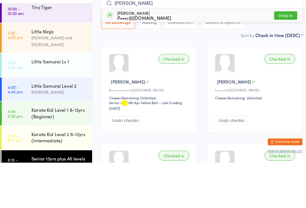
type input "[PERSON_NAME]"
click at [282, 60] on button "Drop in" at bounding box center [280, 64] width 23 height 8
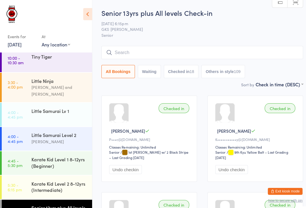
click at [149, 53] on input "search" at bounding box center [199, 51] width 198 height 13
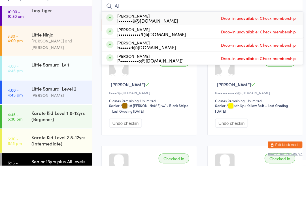
type input "A"
